Goal: Information Seeking & Learning: Learn about a topic

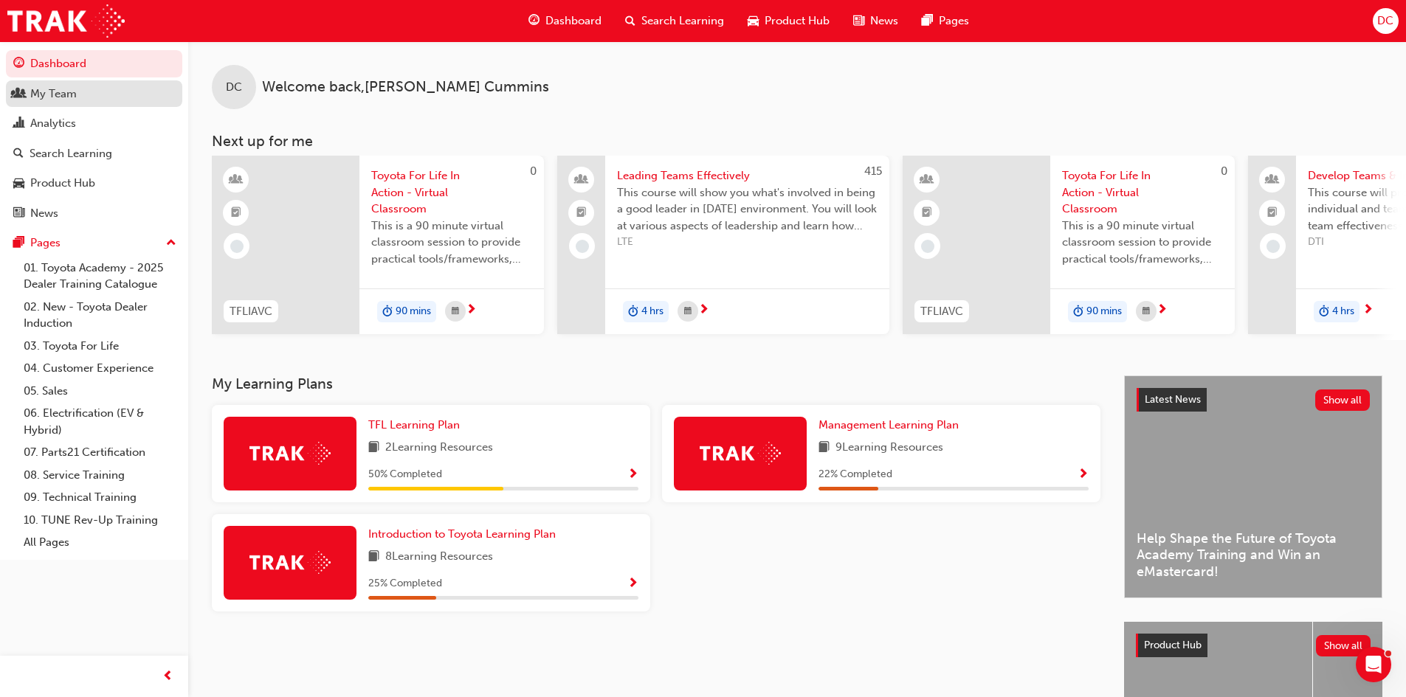
click at [83, 92] on div "My Team" at bounding box center [94, 94] width 162 height 18
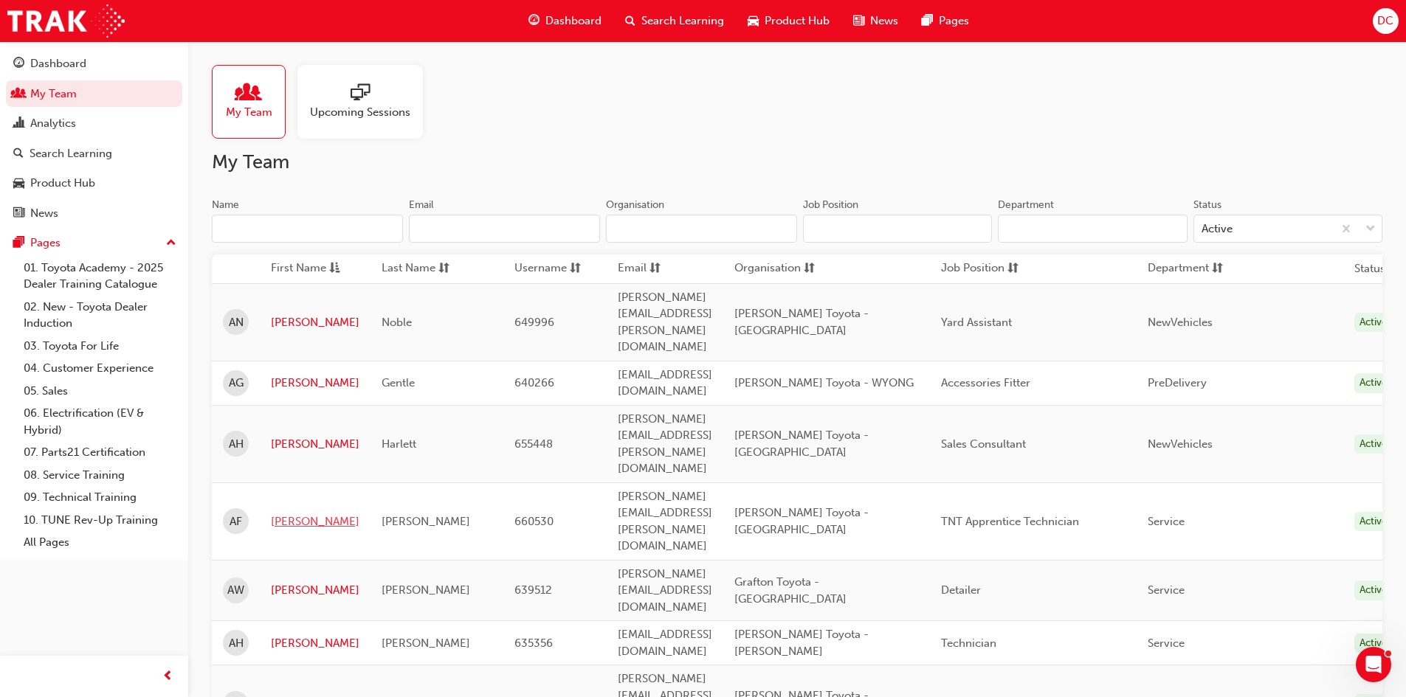
click at [288, 514] on link "[PERSON_NAME]" at bounding box center [315, 522] width 89 height 17
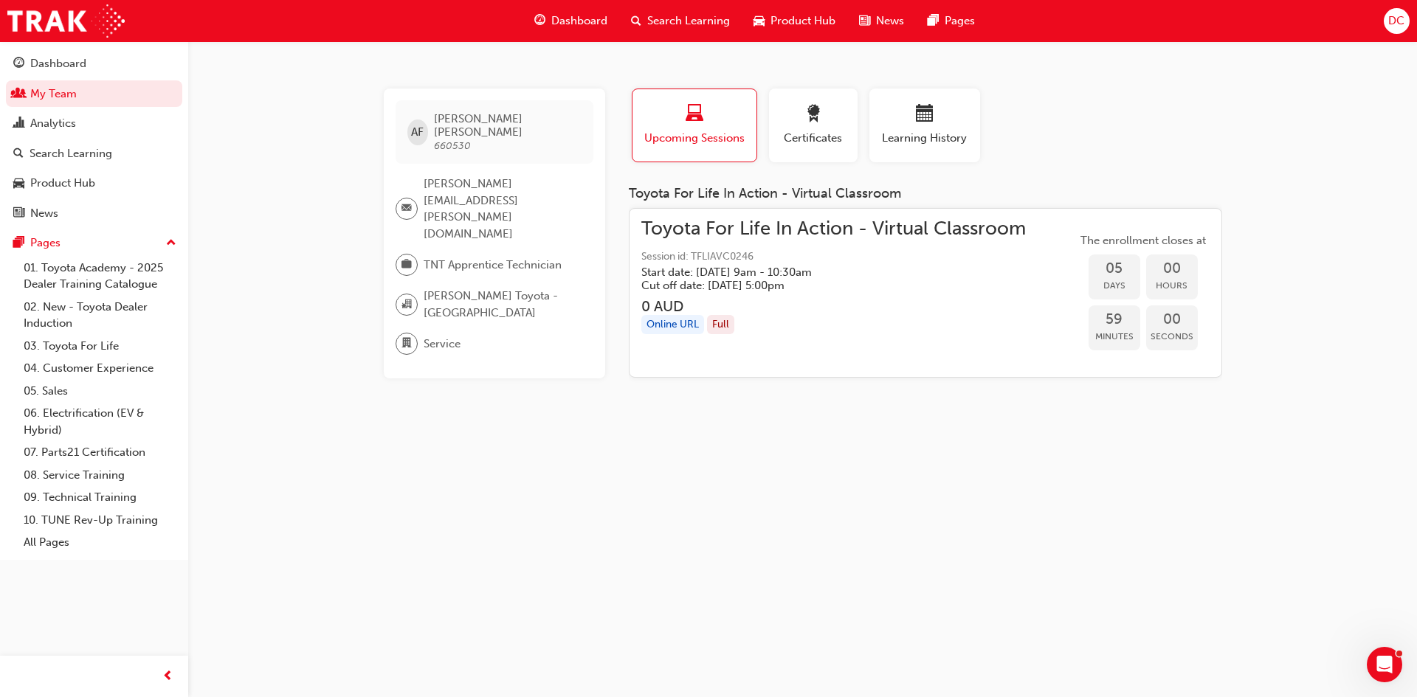
click at [793, 241] on div "Toyota For Life In Action - Virtual Classroom Session id: TFLIAVC0246 Start dat…" at bounding box center [833, 257] width 385 height 72
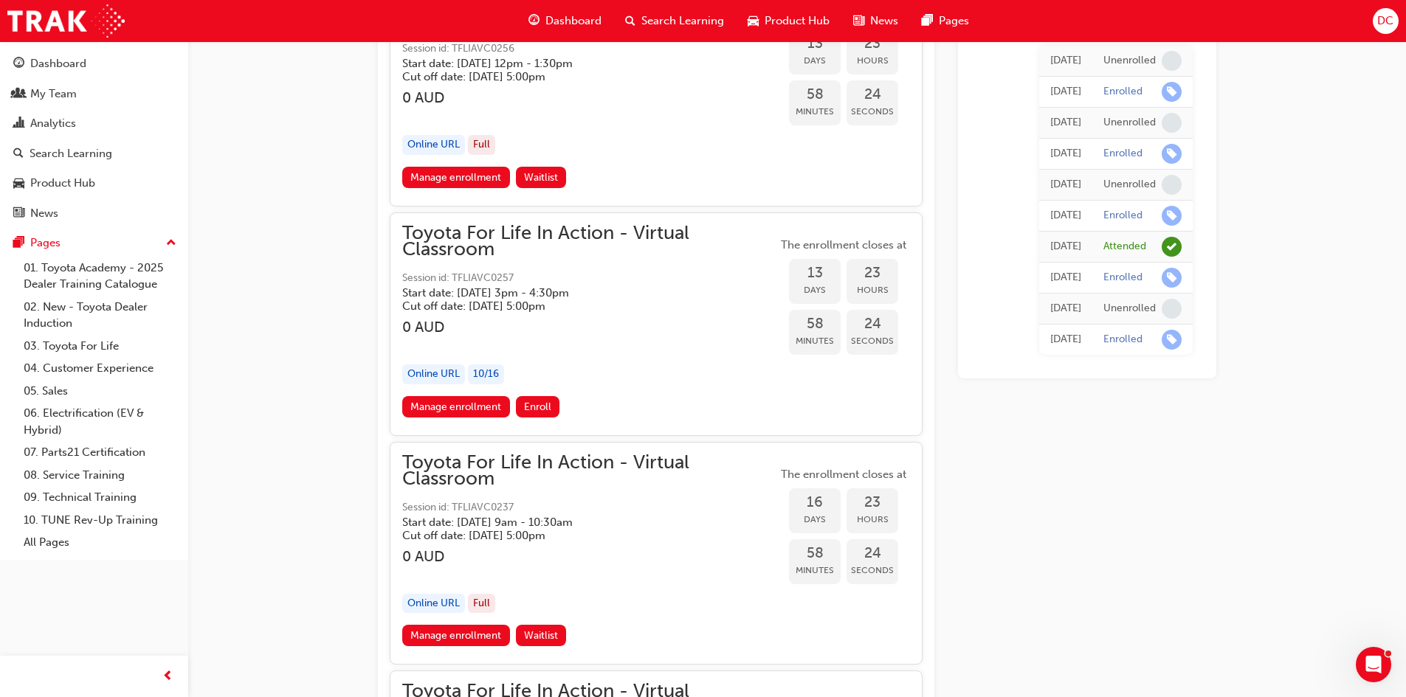
scroll to position [8145, 0]
